Goal: Information Seeking & Learning: Check status

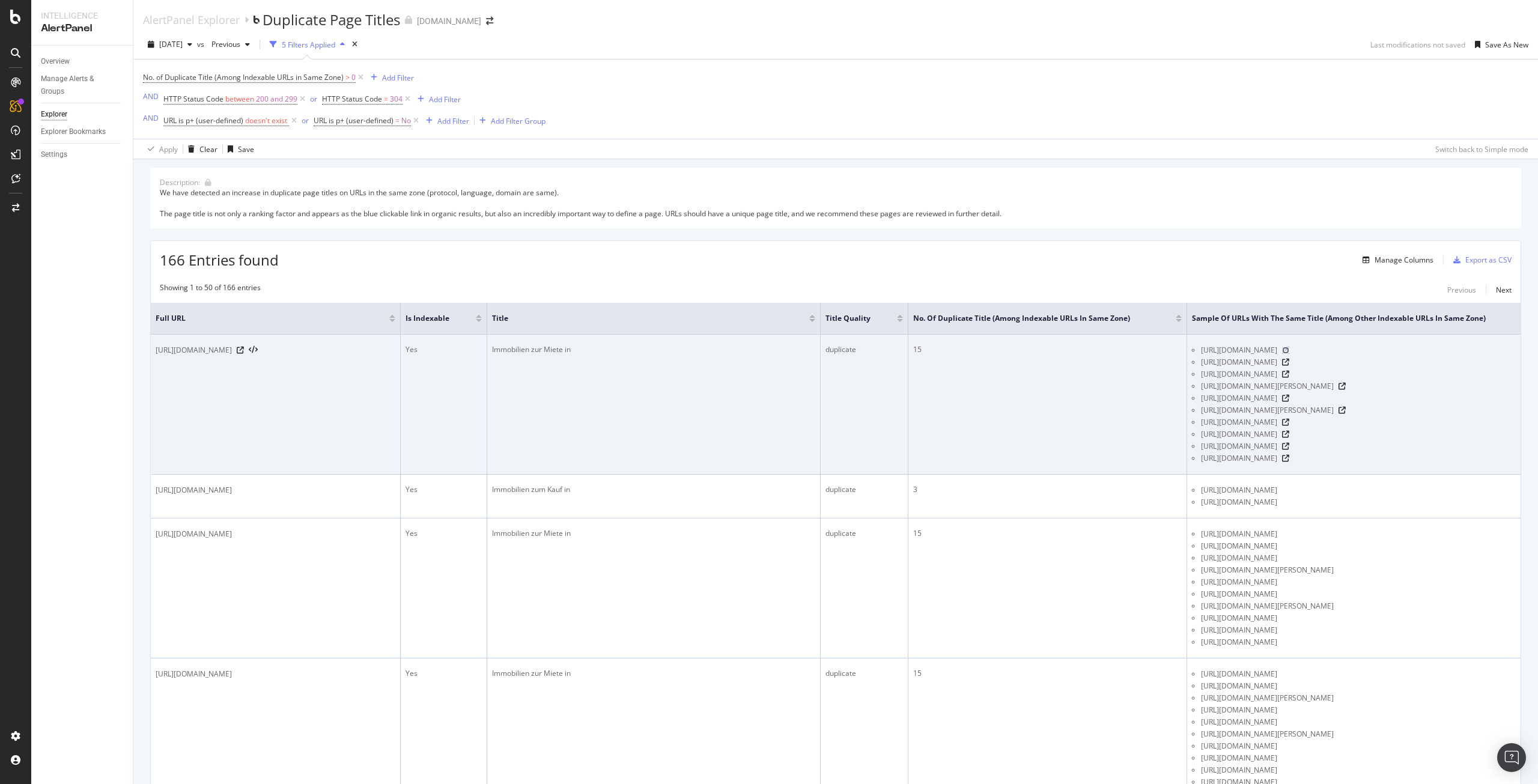
click at [769, 354] on icon at bounding box center [1285, 350] width 7 height 7
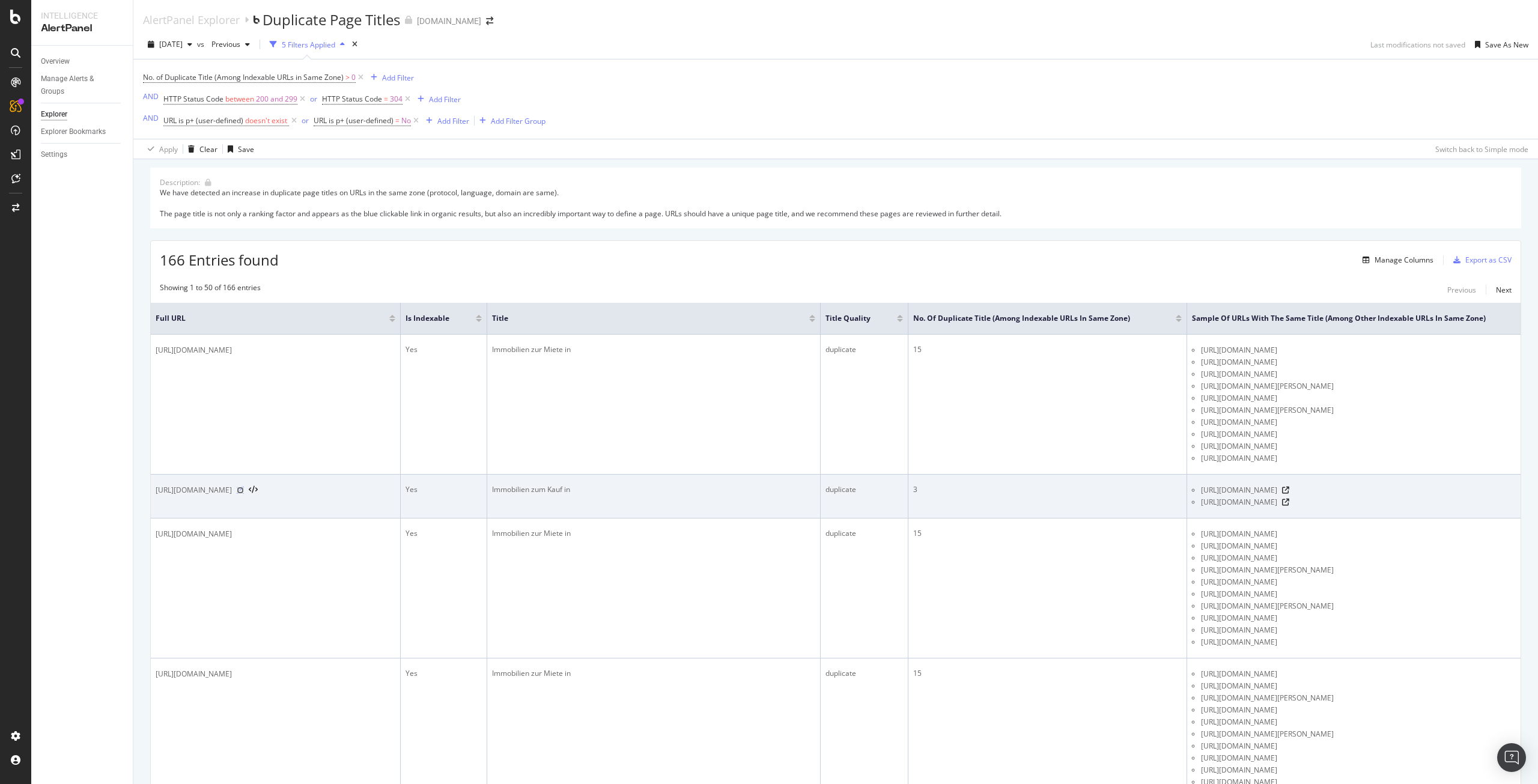
click at [244, 399] on icon at bounding box center [240, 490] width 7 height 7
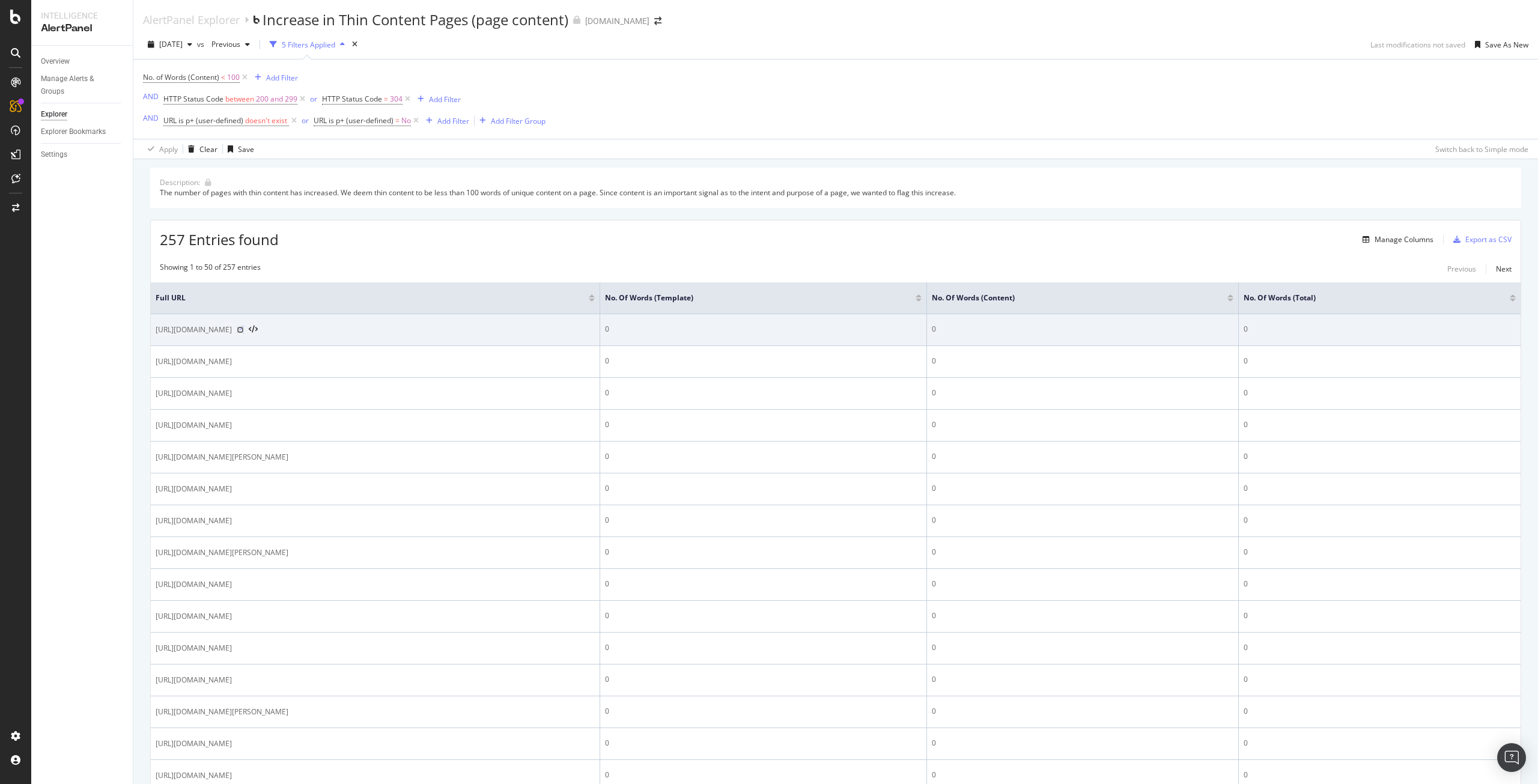
click at [244, 332] on icon at bounding box center [240, 329] width 7 height 7
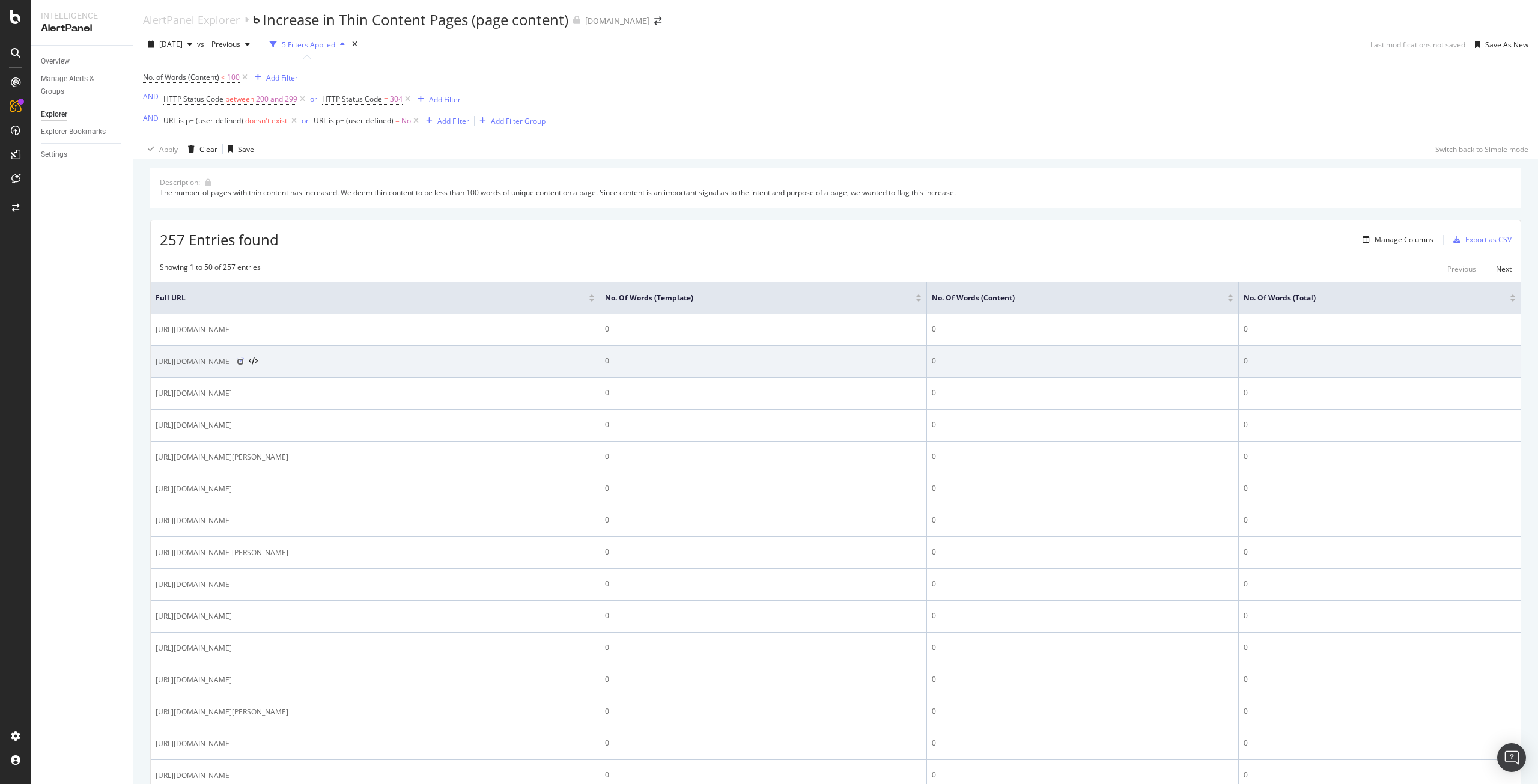
click at [244, 361] on icon at bounding box center [240, 361] width 7 height 7
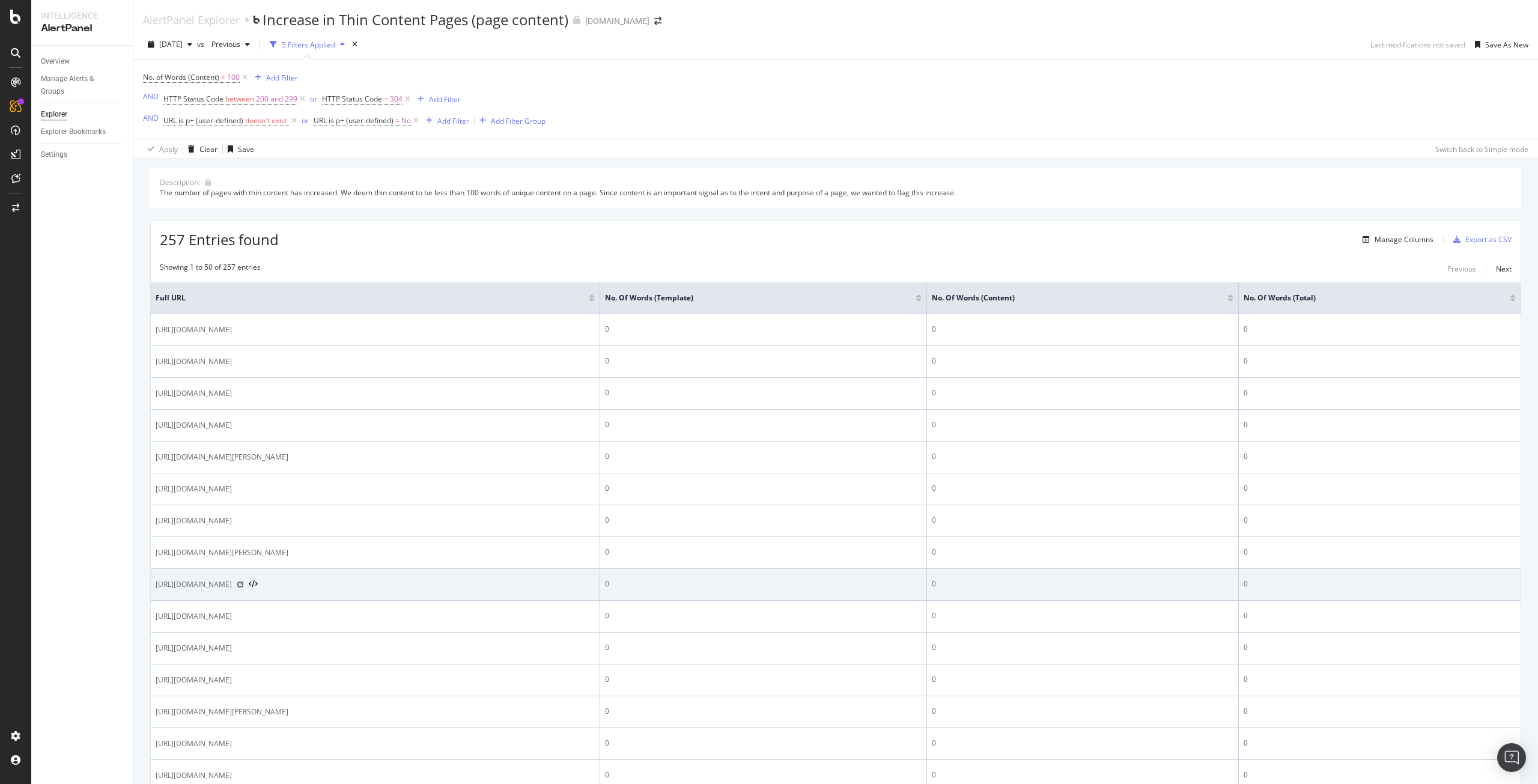
click at [244, 584] on icon at bounding box center [240, 584] width 7 height 7
